Goal: Task Accomplishment & Management: Use online tool/utility

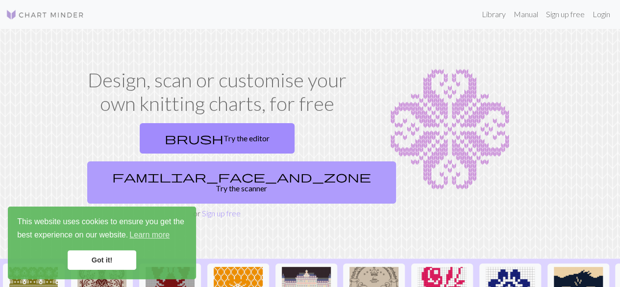
scroll to position [1, 0]
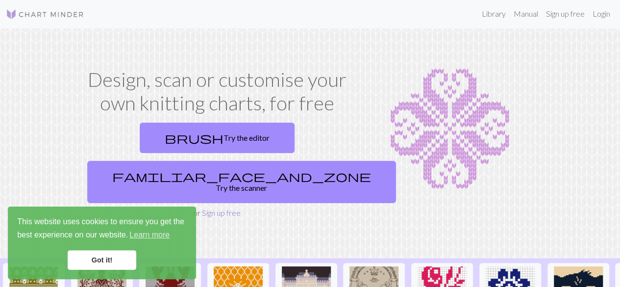
click at [215, 208] on link "Sign up free" at bounding box center [221, 212] width 39 height 9
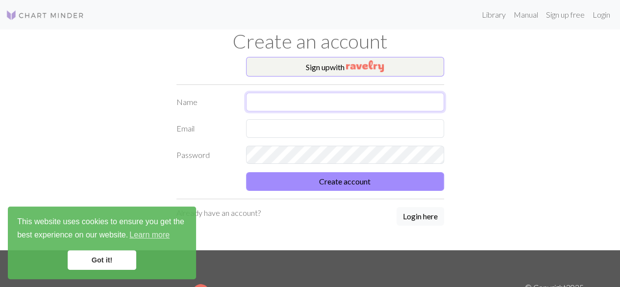
click at [267, 103] on input "text" at bounding box center [345, 102] width 198 height 19
type input "Textilmennt"
click at [262, 125] on input "text" at bounding box center [345, 128] width 198 height 19
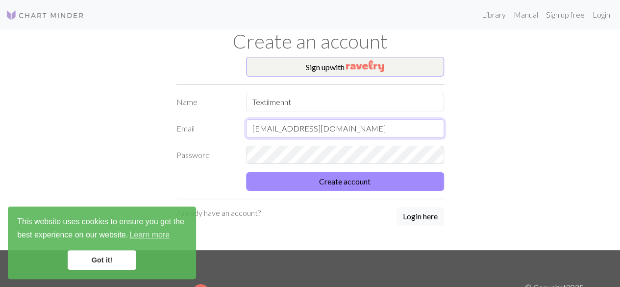
drag, startPoint x: 335, startPoint y: 128, endPoint x: 189, endPoint y: 139, distance: 146.9
click at [189, 139] on form "Name Textilmennt Email [EMAIL_ADDRESS][DOMAIN_NAME] Password Create account" at bounding box center [310, 142] width 268 height 98
type input "[EMAIL_ADDRESS][DOMAIN_NAME]"
click at [292, 98] on input "Textilmennt" at bounding box center [345, 102] width 198 height 19
click at [598, 17] on link "Login" at bounding box center [601, 15] width 25 height 20
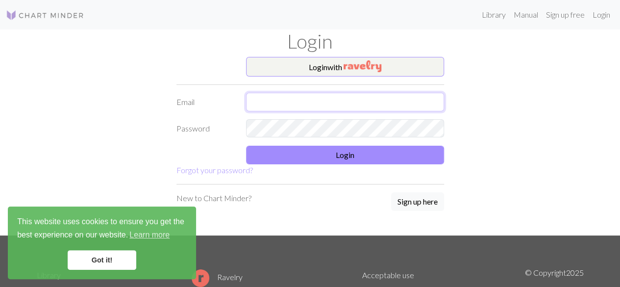
click at [324, 104] on input "text" at bounding box center [345, 102] width 198 height 19
type input "[EMAIL_ADDRESS][DOMAIN_NAME]"
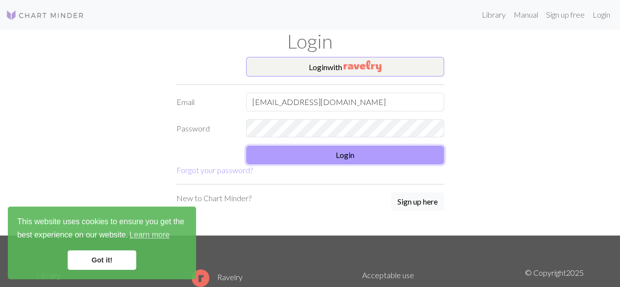
click at [344, 155] on button "Login" at bounding box center [345, 155] width 198 height 19
click at [341, 153] on button "Login" at bounding box center [345, 155] width 198 height 19
click at [350, 154] on button "Login" at bounding box center [345, 155] width 198 height 19
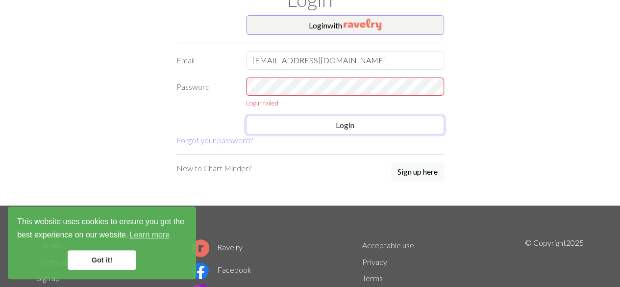
scroll to position [41, 0]
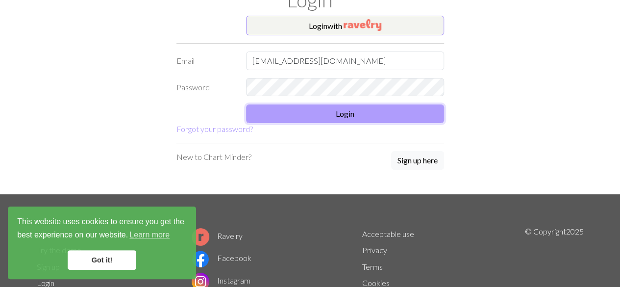
click at [347, 114] on button "Login" at bounding box center [345, 113] width 198 height 19
click at [346, 113] on button "Login" at bounding box center [345, 113] width 198 height 19
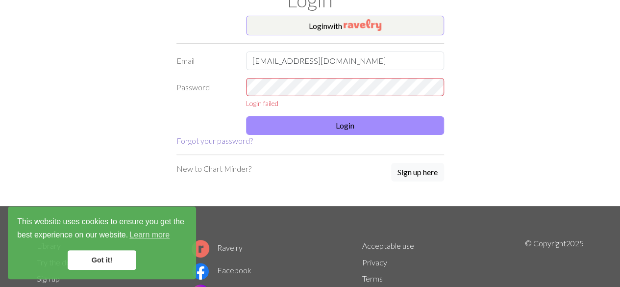
click at [229, 142] on link "Forgot your password?" at bounding box center [214, 140] width 76 height 9
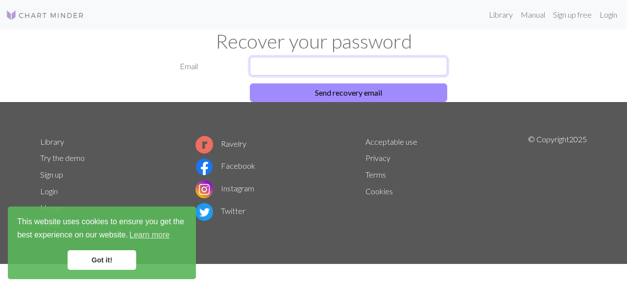
click at [256, 65] on input "text" at bounding box center [349, 66] width 198 height 19
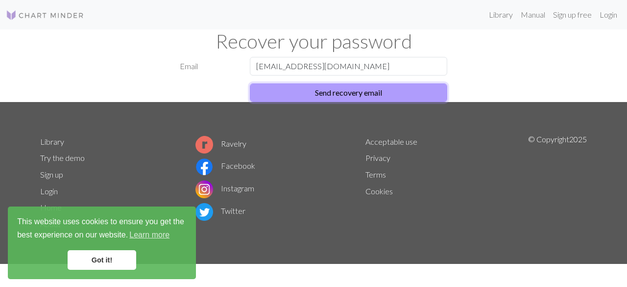
click at [336, 92] on button "Send recovery email" at bounding box center [349, 92] width 198 height 19
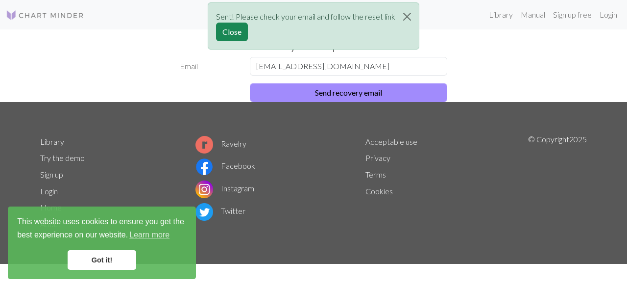
click at [564, 18] on div "Sent! Please check your email and follow the reset link Close" at bounding box center [313, 28] width 627 height 57
click at [413, 58] on input "[EMAIL_ADDRESS][DOMAIN_NAME]" at bounding box center [349, 66] width 198 height 19
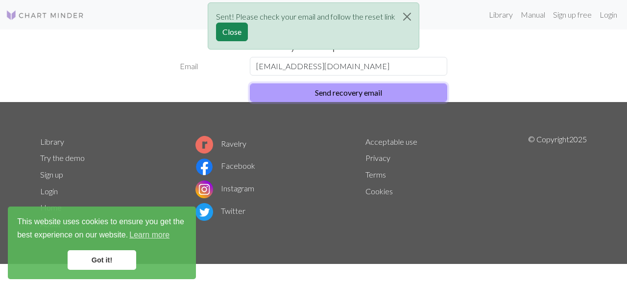
click at [373, 92] on button "Send recovery email" at bounding box center [349, 92] width 198 height 19
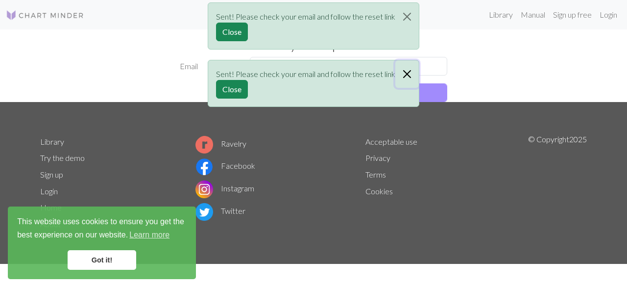
click at [406, 72] on button "Close" at bounding box center [408, 73] width 24 height 27
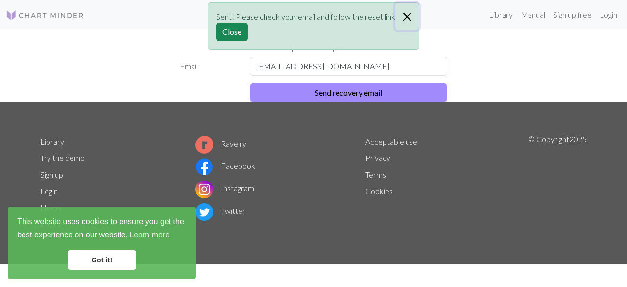
click at [405, 18] on button "Close" at bounding box center [408, 16] width 24 height 27
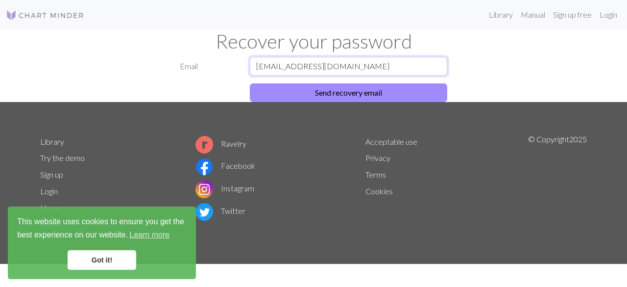
click at [293, 66] on input "[EMAIL_ADDRESS][DOMAIN_NAME]" at bounding box center [349, 66] width 198 height 19
click at [318, 67] on input "[EMAIL_ADDRESS][DOMAIN_NAME]" at bounding box center [349, 66] width 198 height 19
click at [321, 67] on input "[EMAIL_ADDRESS][DOMAIN_NAME]" at bounding box center [349, 66] width 198 height 19
drag, startPoint x: 321, startPoint y: 67, endPoint x: 188, endPoint y: 92, distance: 135.2
click at [188, 92] on form "Email [EMAIL_ADDRESS][DOMAIN_NAME] Send recovery email" at bounding box center [314, 79] width 268 height 45
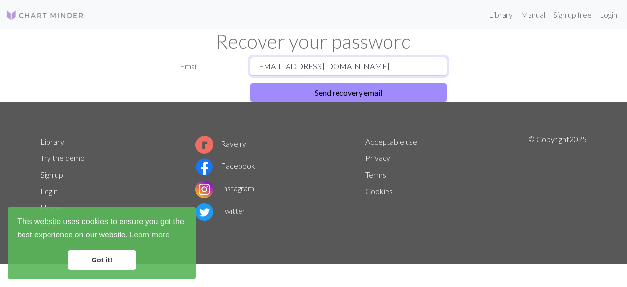
type input "[EMAIL_ADDRESS][DOMAIN_NAME]"
click at [489, 62] on div "Email [EMAIL_ADDRESS][DOMAIN_NAME] Send recovery email" at bounding box center [313, 79] width 559 height 45
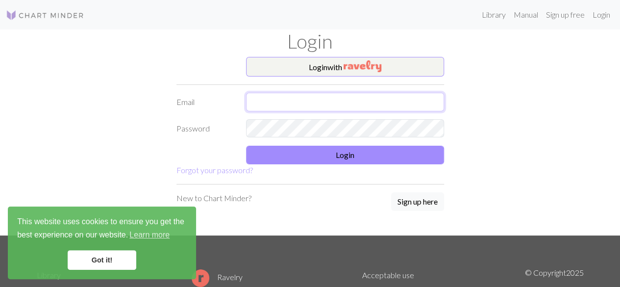
click at [260, 104] on input "text" at bounding box center [345, 102] width 198 height 19
type input "[EMAIL_ADDRESS][DOMAIN_NAME]"
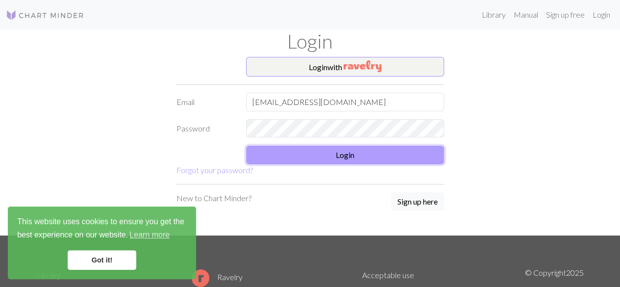
click at [337, 155] on button "Login" at bounding box center [345, 155] width 198 height 19
click at [344, 158] on button "Login" at bounding box center [345, 155] width 198 height 19
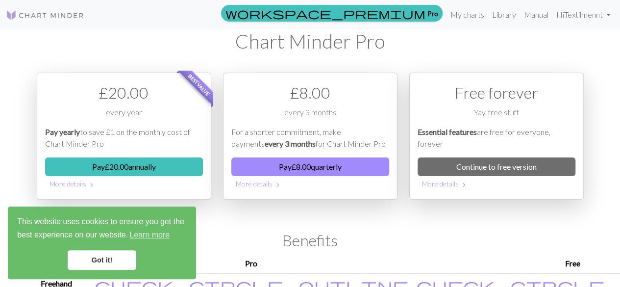
scroll to position [1, 0]
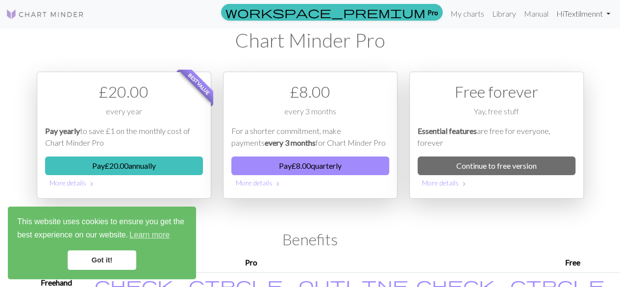
click at [607, 13] on link "Hi Textilmennt" at bounding box center [583, 14] width 62 height 20
click at [508, 37] on h1 "Chart Minder Pro" at bounding box center [310, 40] width 547 height 24
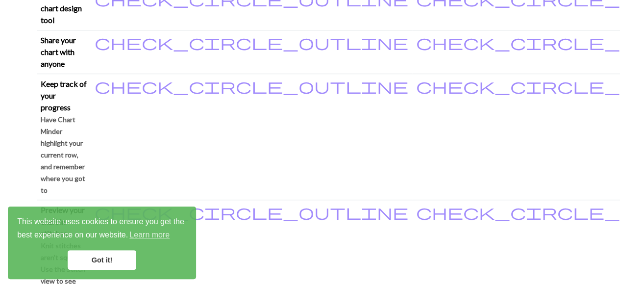
scroll to position [289, 0]
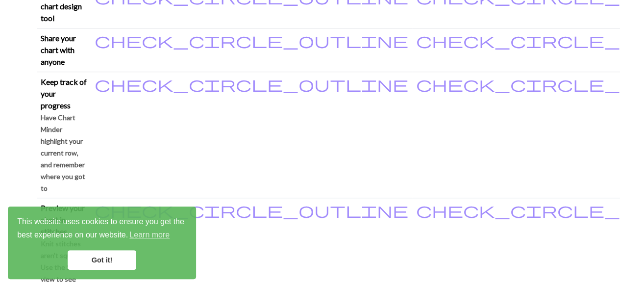
click at [98, 259] on link "Got it!" at bounding box center [102, 260] width 69 height 20
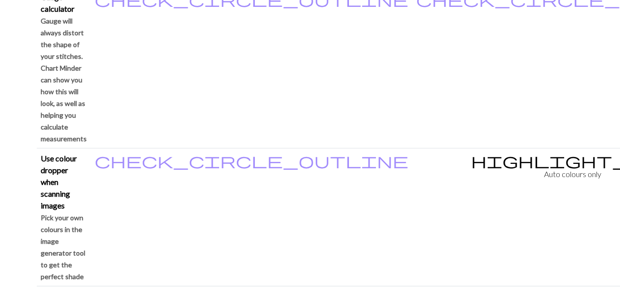
scroll to position [980, 0]
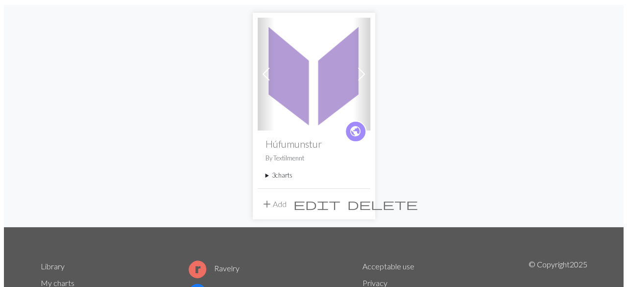
scroll to position [84, 0]
click at [264, 203] on span "add" at bounding box center [263, 204] width 12 height 14
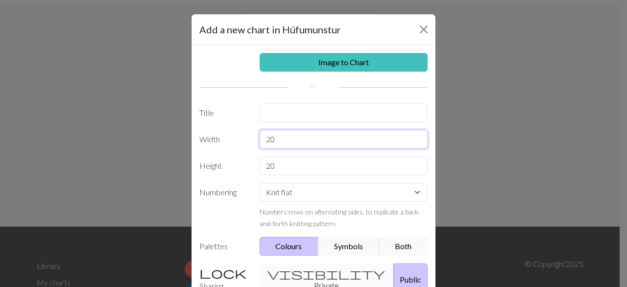
click at [272, 138] on input "20" at bounding box center [344, 139] width 169 height 19
type input "2"
type input "16"
click at [273, 164] on input "20" at bounding box center [344, 165] width 169 height 19
type input "2"
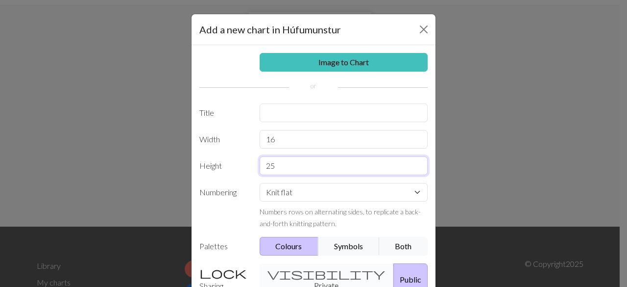
type input "25"
click at [272, 138] on input "16" at bounding box center [344, 139] width 169 height 19
type input "1"
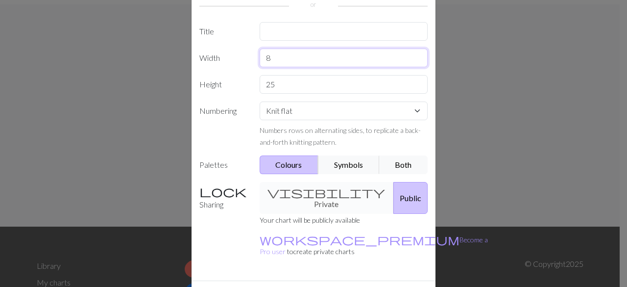
scroll to position [80, 0]
type input "8"
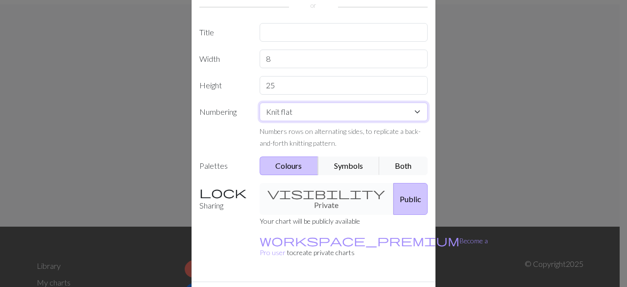
click at [414, 109] on select "Knit flat Knit in the round Lace knitting Cross stitch" at bounding box center [344, 111] width 169 height 19
select select "round"
click at [260, 102] on select "Knit flat Knit in the round Lace knitting Cross stitch" at bounding box center [344, 111] width 169 height 19
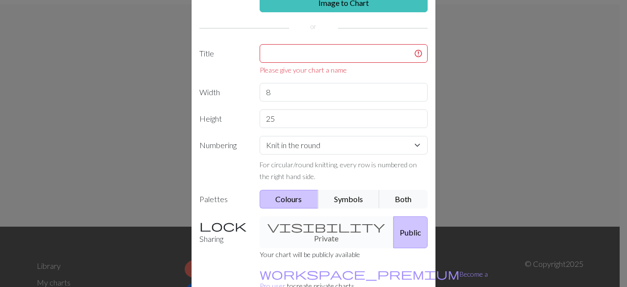
scroll to position [53, 0]
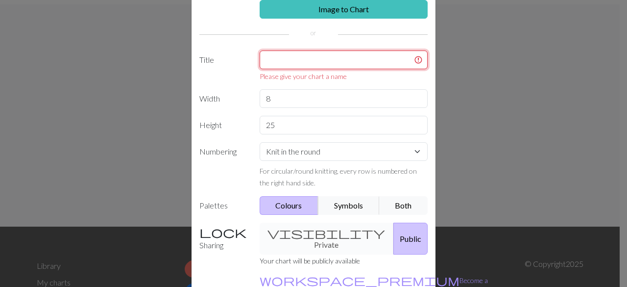
click at [263, 59] on input "text" at bounding box center [344, 59] width 169 height 19
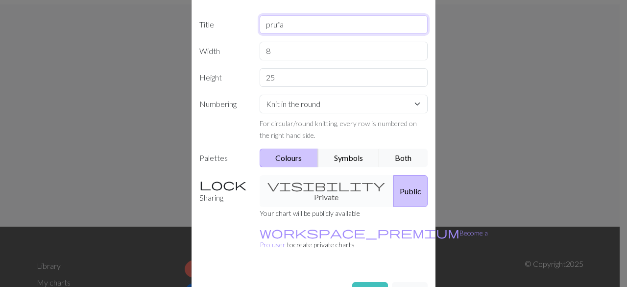
scroll to position [98, 0]
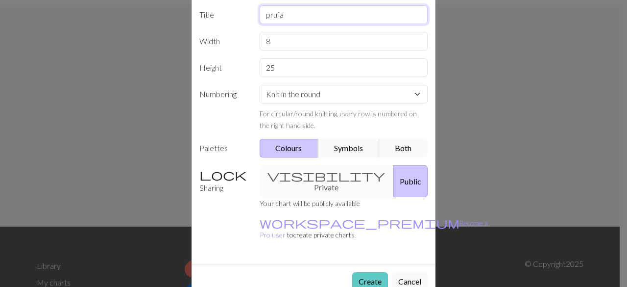
type input "prufa"
click at [366, 272] on button "Create" at bounding box center [370, 281] width 36 height 19
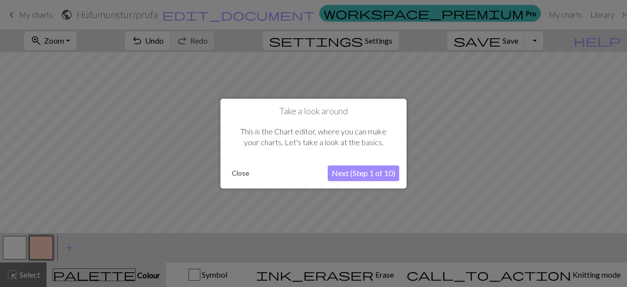
click at [362, 177] on button "Next (Step 1 of 10)" at bounding box center [364, 173] width 72 height 16
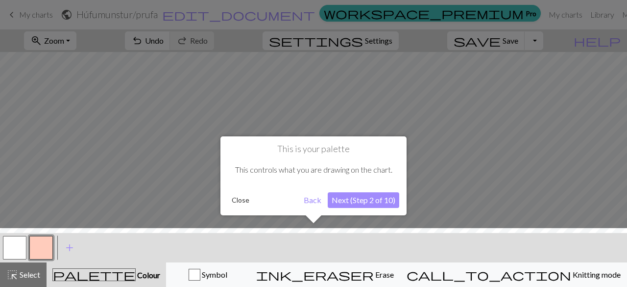
click at [237, 198] on button "Close" at bounding box center [240, 200] width 25 height 15
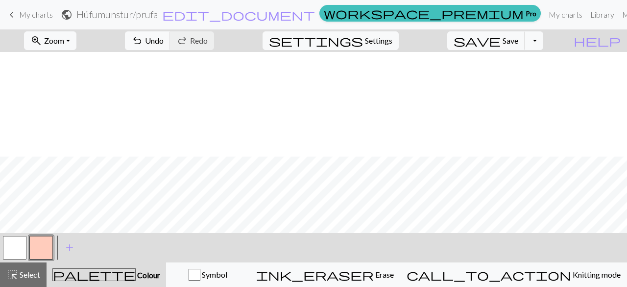
scroll to position [115, 0]
click at [44, 251] on button "button" at bounding box center [41, 248] width 24 height 24
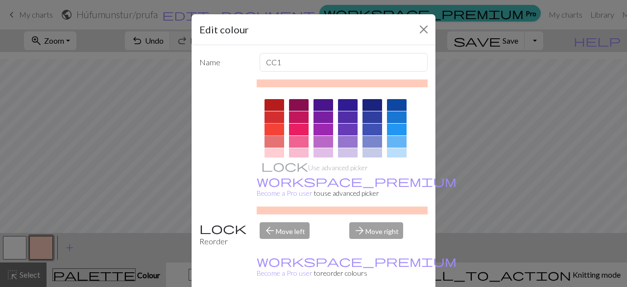
click at [271, 127] on div at bounding box center [275, 130] width 20 height 12
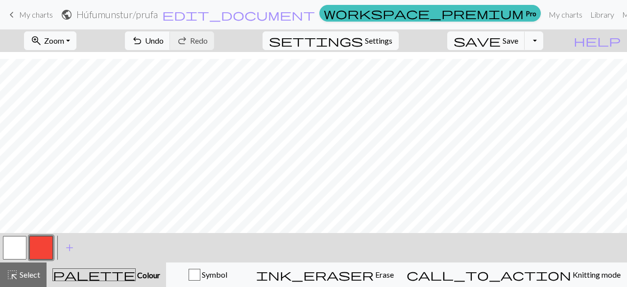
click at [11, 245] on button "button" at bounding box center [15, 248] width 24 height 24
click at [68, 247] on span "add" at bounding box center [70, 248] width 12 height 14
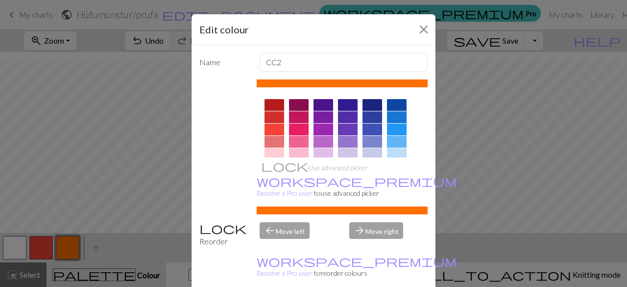
click at [270, 149] on div at bounding box center [275, 154] width 20 height 12
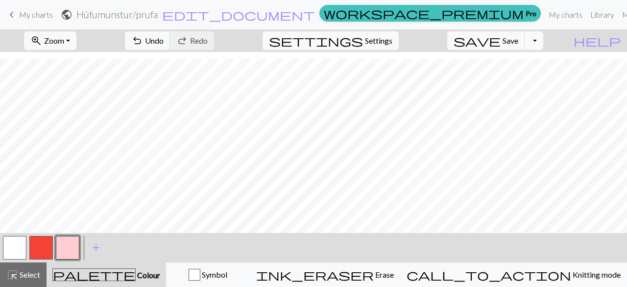
click at [41, 250] on button "button" at bounding box center [41, 248] width 24 height 24
click at [65, 248] on button "button" at bounding box center [68, 248] width 24 height 24
click at [67, 248] on button "button" at bounding box center [68, 248] width 24 height 24
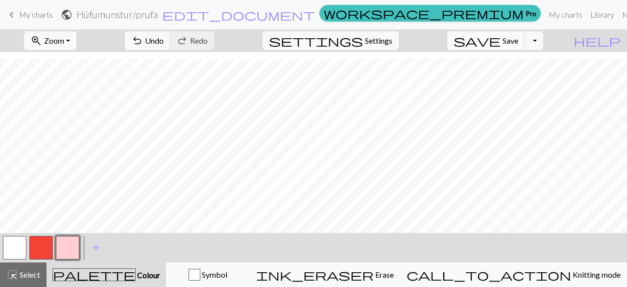
click at [36, 239] on button "button" at bounding box center [41, 248] width 24 height 24
click at [519, 42] on span "Save" at bounding box center [511, 40] width 16 height 9
click at [544, 40] on button "Toggle Dropdown" at bounding box center [534, 40] width 19 height 19
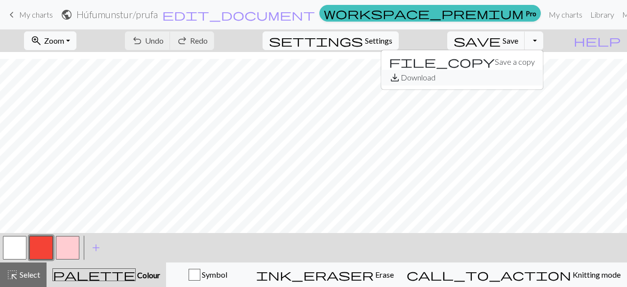
click at [520, 76] on button "save_alt Download" at bounding box center [462, 78] width 162 height 16
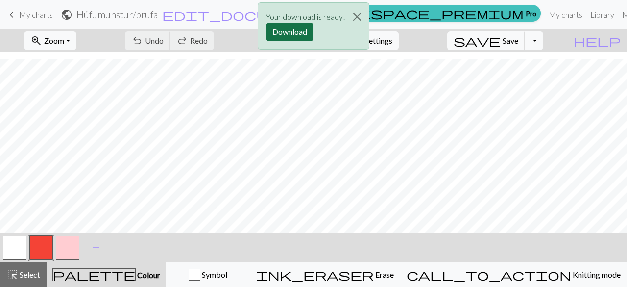
click at [286, 32] on button "Download" at bounding box center [290, 32] width 48 height 19
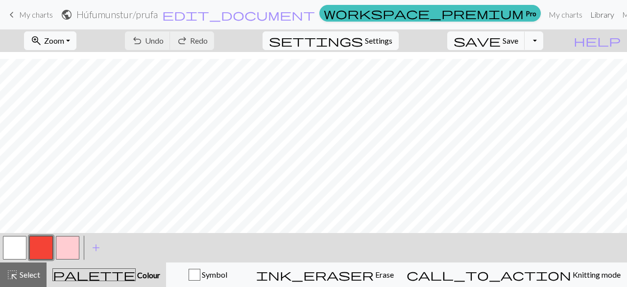
click at [587, 16] on link "Library" at bounding box center [603, 15] width 32 height 20
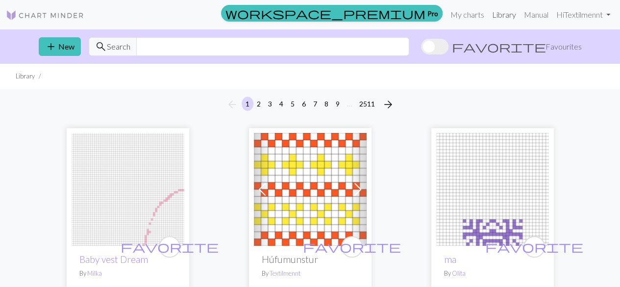
scroll to position [0, 0]
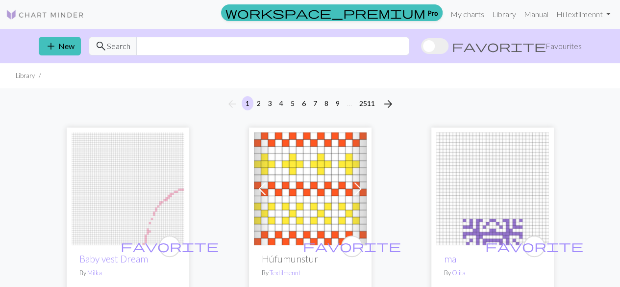
click at [359, 189] on span at bounding box center [358, 189] width 16 height 16
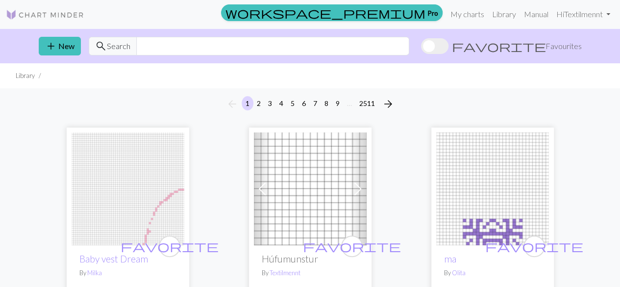
click at [263, 192] on span at bounding box center [262, 189] width 16 height 16
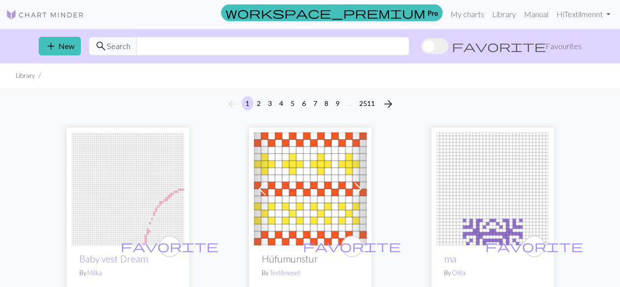
click at [263, 192] on span at bounding box center [262, 189] width 16 height 16
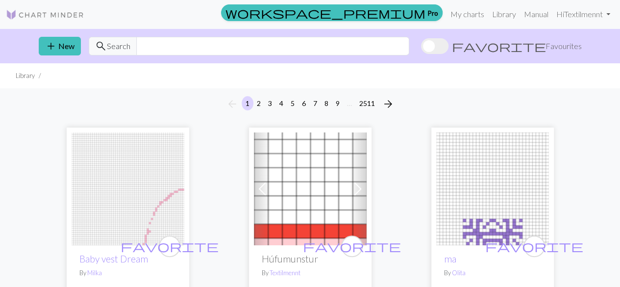
click at [263, 192] on span at bounding box center [262, 189] width 16 height 16
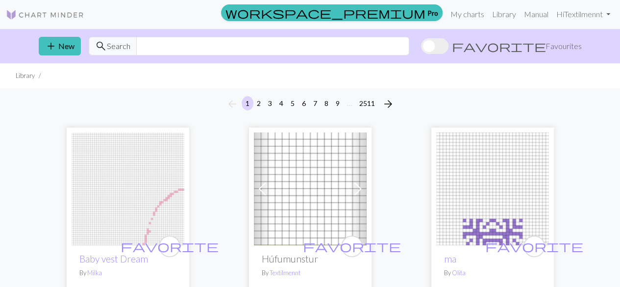
click at [263, 192] on span at bounding box center [262, 189] width 16 height 16
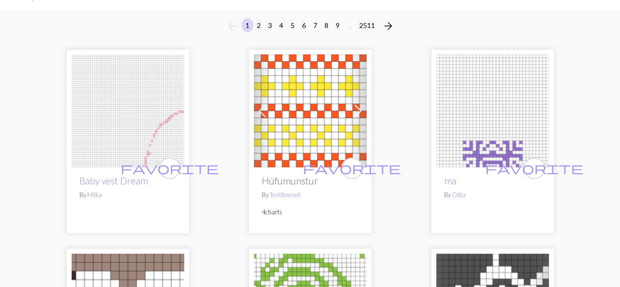
scroll to position [0, 0]
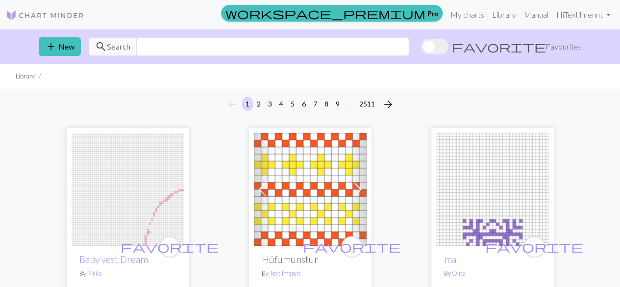
click at [52, 17] on img at bounding box center [45, 15] width 78 height 12
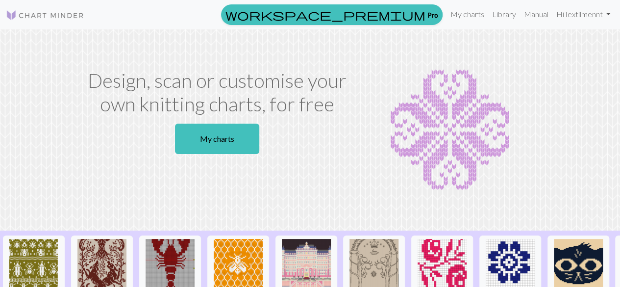
drag, startPoint x: 406, startPoint y: 145, endPoint x: 405, endPoint y: 112, distance: 32.9
click at [405, 112] on img at bounding box center [450, 130] width 174 height 123
click at [401, 108] on img at bounding box center [450, 130] width 174 height 123
click at [438, 110] on img at bounding box center [450, 130] width 174 height 123
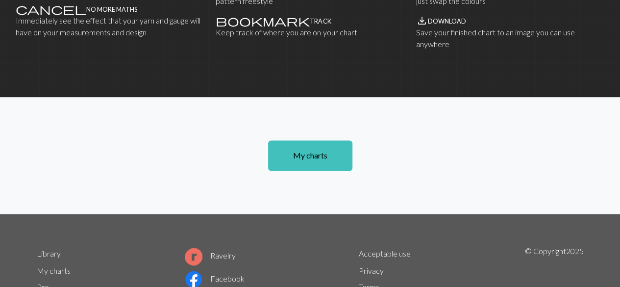
scroll to position [670, 0]
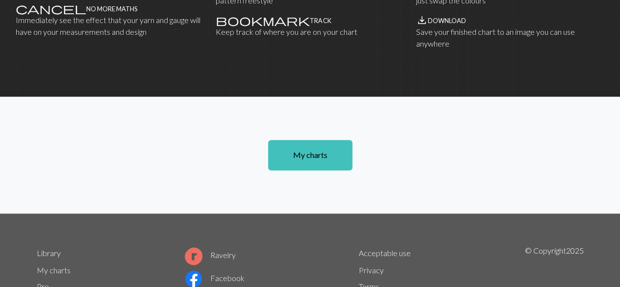
drag, startPoint x: 460, startPoint y: 97, endPoint x: 541, endPoint y: 87, distance: 81.4
click at [541, 87] on section "Features photo_camera Scanner Create charts from images and photos cancel No mo…" at bounding box center [310, 7] width 620 height 180
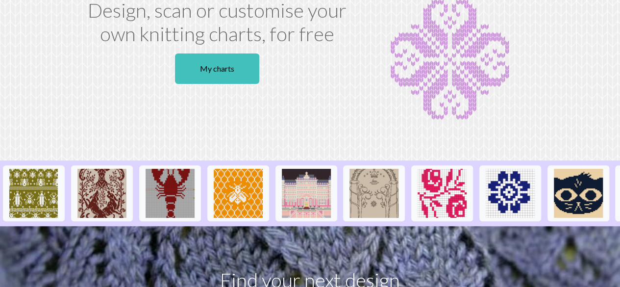
scroll to position [0, 0]
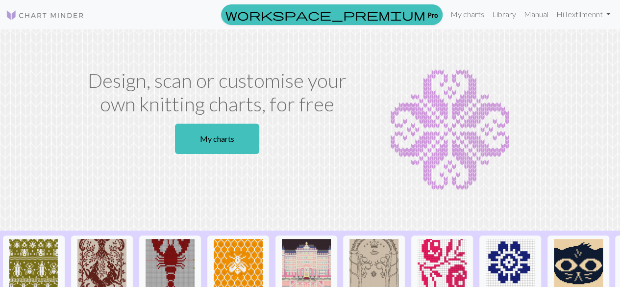
click at [541, 87] on div at bounding box center [450, 130] width 186 height 123
click at [44, 15] on img at bounding box center [45, 15] width 78 height 12
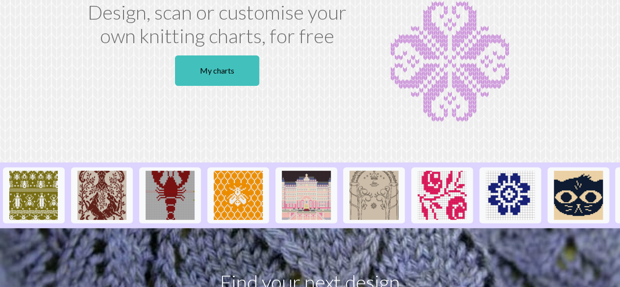
scroll to position [69, 0]
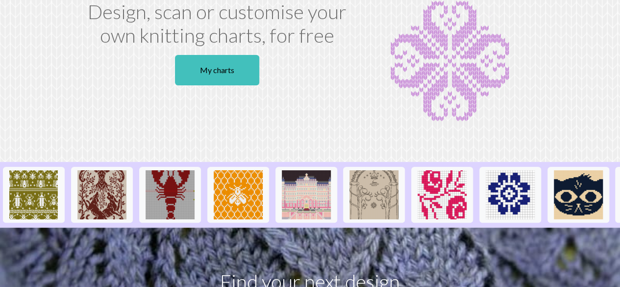
drag, startPoint x: 72, startPoint y: 101, endPoint x: 72, endPoint y: 67, distance: 33.8
click at [72, 67] on div "Design, scan or customise your own knitting charts, for free My charts" at bounding box center [310, 61] width 559 height 123
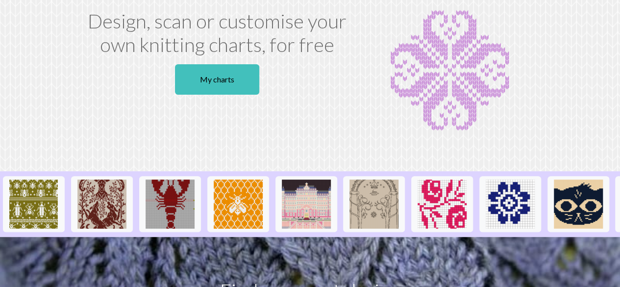
scroll to position [0, 0]
